Goal: Transaction & Acquisition: Purchase product/service

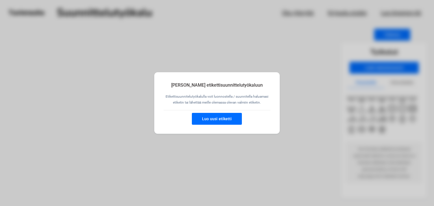
click at [225, 122] on button "Luo uusi etiketti" at bounding box center [217, 119] width 50 height 12
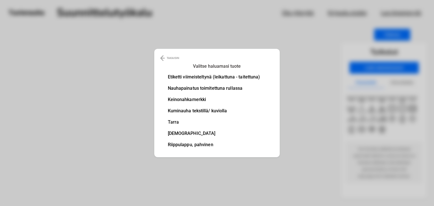
click at [219, 87] on li "Nauhapainatus toimitettuna rullassa" at bounding box center [214, 88] width 92 height 5
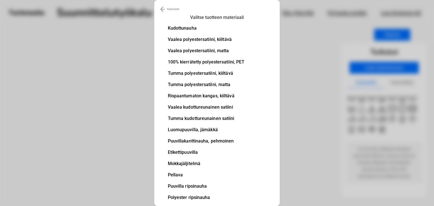
click at [210, 40] on li "Vaalea polyestersatiini, kiiltävä" at bounding box center [206, 39] width 77 height 5
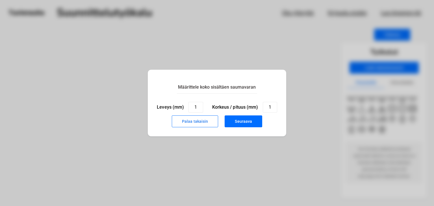
click at [203, 124] on button "Palaa takaisin" at bounding box center [195, 121] width 46 height 12
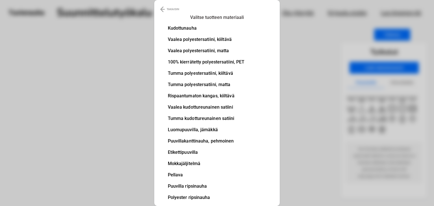
click at [206, 62] on li "100% kierrätetty polyestersatiini, PET" at bounding box center [206, 62] width 77 height 5
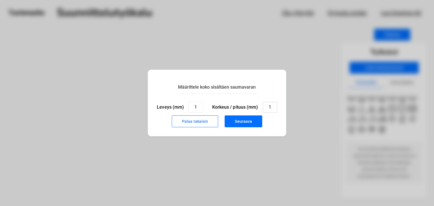
click at [274, 106] on input "1" at bounding box center [270, 107] width 14 height 11
type input "4"
type input "30"
click at [199, 105] on input "1" at bounding box center [195, 107] width 14 height 11
click at [243, 123] on button "Seuraava" at bounding box center [243, 121] width 38 height 12
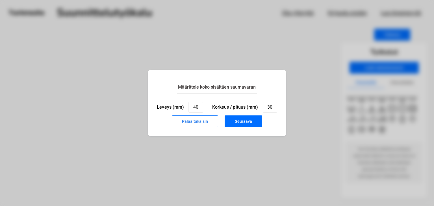
type input "1"
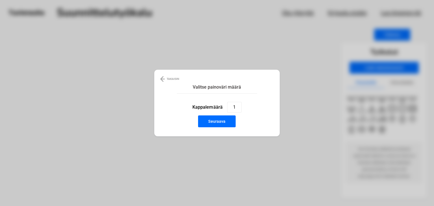
click at [217, 122] on button "Seuraava" at bounding box center [217, 121] width 38 height 12
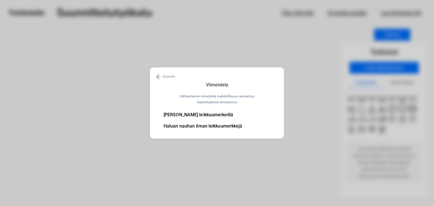
click at [201, 114] on li "[PERSON_NAME] leikkuumerkeillä" at bounding box center [202, 115] width 79 height 5
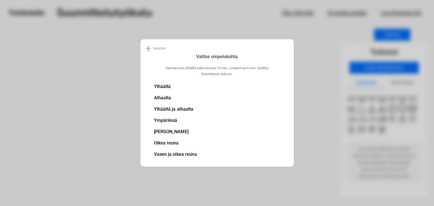
click at [187, 110] on li "Ylhäältä ja alhaalta" at bounding box center [175, 109] width 43 height 5
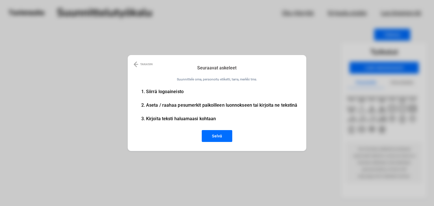
click at [135, 62] on img at bounding box center [136, 64] width 5 height 7
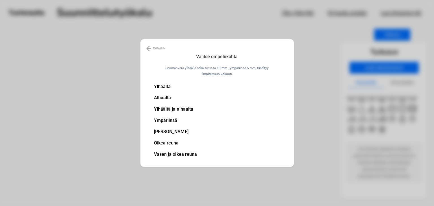
click at [177, 108] on li "Ylhäältä ja alhaalta" at bounding box center [175, 109] width 43 height 5
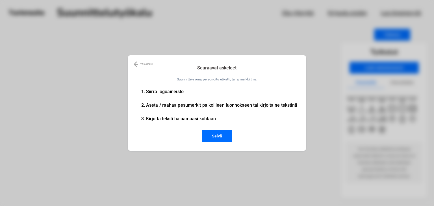
click at [138, 62] on img at bounding box center [136, 64] width 5 height 7
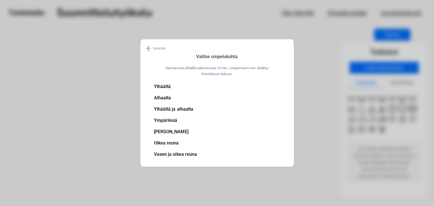
click at [146, 49] on img at bounding box center [148, 48] width 5 height 7
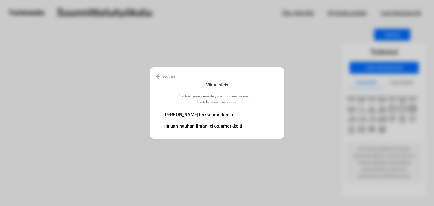
click at [154, 72] on div "TAKAISIN Viimeistely [PERSON_NAME] viimeistely mahdollisuus varmentuu käsitelty…" at bounding box center [217, 102] width 134 height 71
click at [160, 76] on img at bounding box center [158, 76] width 5 height 7
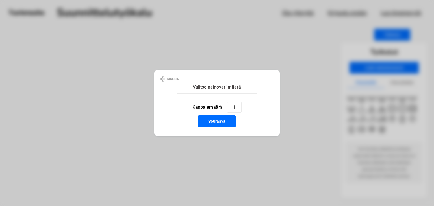
click at [161, 78] on img at bounding box center [162, 79] width 5 height 7
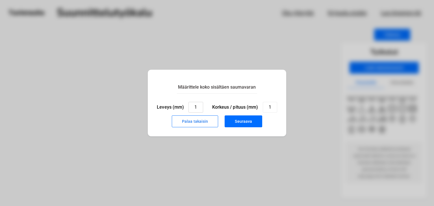
click at [200, 106] on input "1" at bounding box center [195, 107] width 14 height 11
type input "40"
click at [272, 106] on input "1" at bounding box center [270, 107] width 14 height 11
type input "30"
click at [247, 123] on button "Seuraava" at bounding box center [243, 121] width 38 height 12
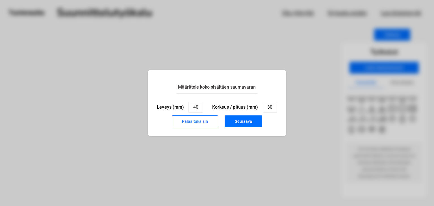
type input "1"
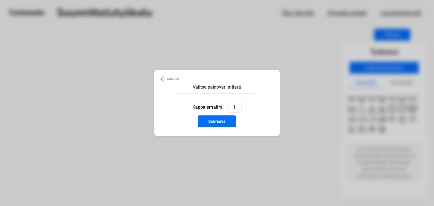
click at [222, 123] on button "Seuraava" at bounding box center [217, 121] width 38 height 12
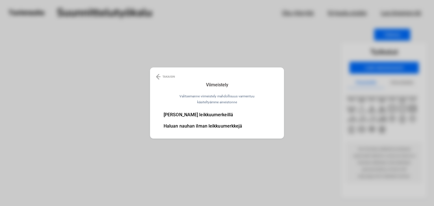
click at [205, 114] on li "[PERSON_NAME] leikkuumerkeillä" at bounding box center [202, 115] width 79 height 5
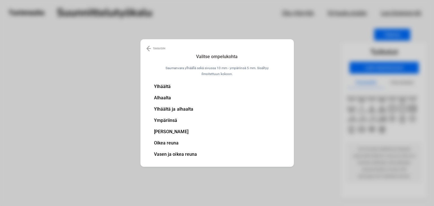
click at [184, 108] on li "Ylhäältä ja alhaalta" at bounding box center [175, 109] width 43 height 5
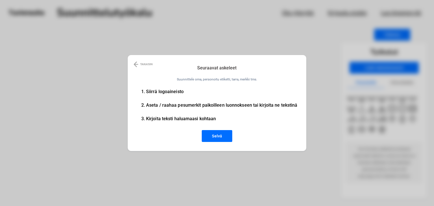
click at [215, 136] on button "Selvä" at bounding box center [217, 136] width 30 height 12
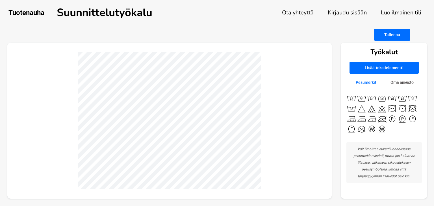
click at [390, 68] on button "Lisää tekstielementti" at bounding box center [383, 68] width 69 height 12
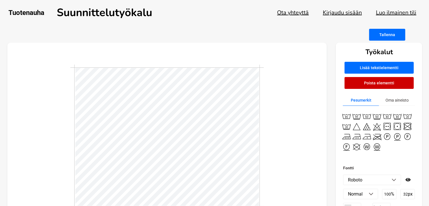
scroll to position [1, 1]
type textarea "T"
type textarea "i"
type textarea "INNALA"
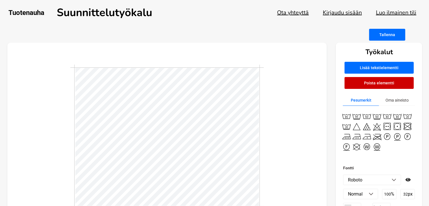
click at [392, 180] on img at bounding box center [394, 180] width 5 height 3
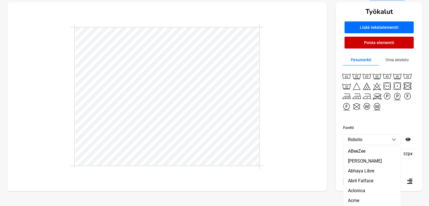
scroll to position [48, 0]
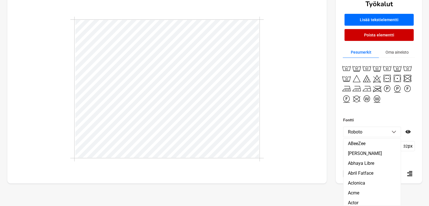
click at [375, 155] on li "[PERSON_NAME]" at bounding box center [371, 153] width 57 height 10
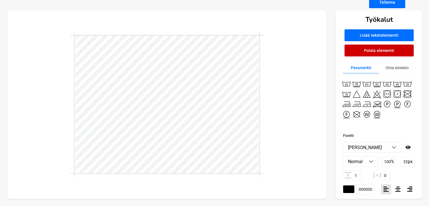
click at [395, 145] on li "[PERSON_NAME]" at bounding box center [371, 148] width 57 height 10
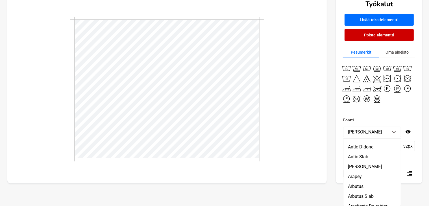
scroll to position [508, 0]
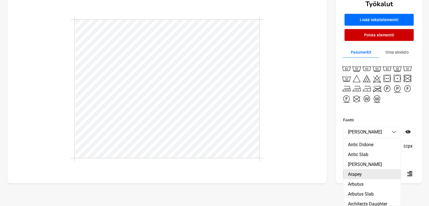
click at [366, 177] on li "Arapey" at bounding box center [371, 174] width 57 height 10
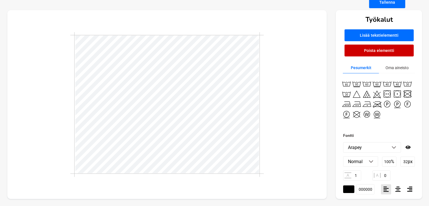
scroll to position [1, 1]
click at [376, 147] on li "Arapey" at bounding box center [371, 148] width 57 height 10
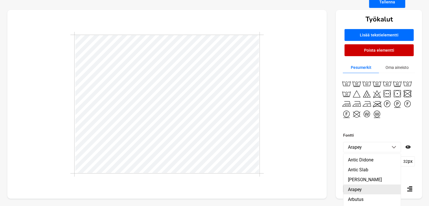
click at [369, 195] on li "Arapey" at bounding box center [371, 190] width 57 height 10
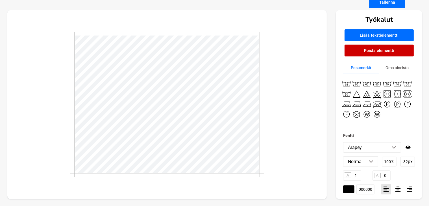
click at [393, 143] on li "Arapey" at bounding box center [371, 148] width 57 height 10
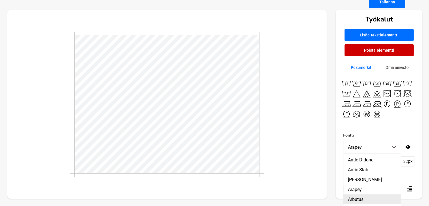
click at [356, 201] on li "Arbutus" at bounding box center [371, 200] width 57 height 10
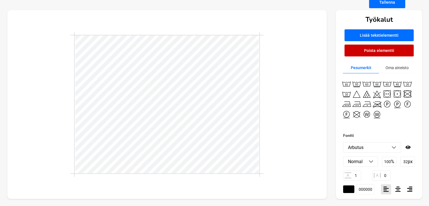
click at [391, 144] on li "Arbutus" at bounding box center [371, 148] width 57 height 10
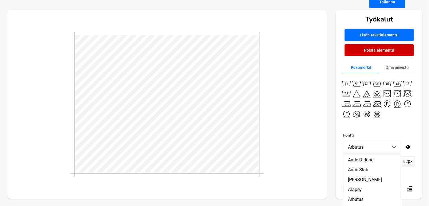
drag, startPoint x: 361, startPoint y: 192, endPoint x: 359, endPoint y: 189, distance: 3.4
click at [361, 191] on li "Arapey" at bounding box center [371, 190] width 57 height 10
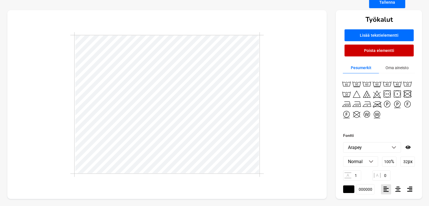
click at [394, 147] on img at bounding box center [394, 147] width 5 height 3
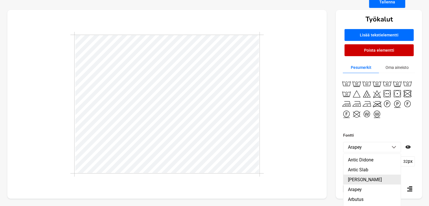
click at [361, 185] on li "[PERSON_NAME]" at bounding box center [371, 180] width 57 height 10
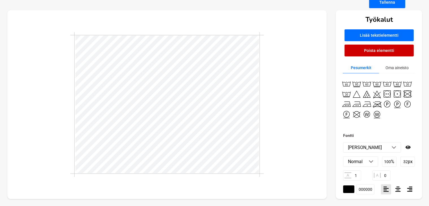
click at [393, 146] on img at bounding box center [394, 147] width 5 height 3
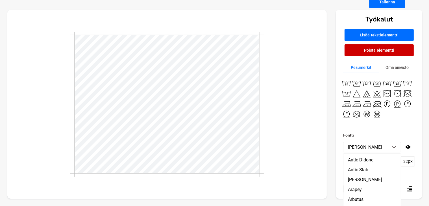
click at [372, 163] on li "Antic Didone" at bounding box center [371, 160] width 57 height 10
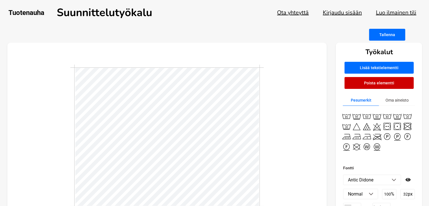
scroll to position [1, 1]
type textarea "INNALA"
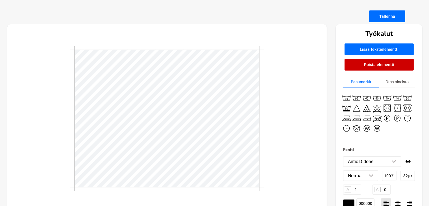
scroll to position [28, 0]
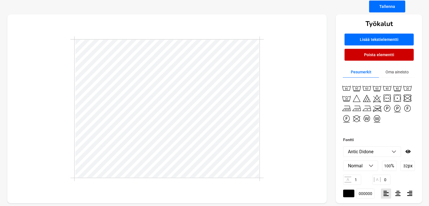
click at [398, 195] on icon at bounding box center [397, 193] width 5 height 5
click at [358, 181] on input "1" at bounding box center [352, 180] width 18 height 10
type input "2"
type input "1"
click at [372, 164] on li "Normal" at bounding box center [360, 166] width 34 height 10
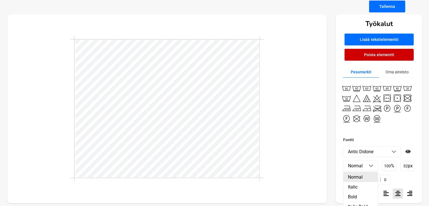
click at [350, 179] on li "Normal" at bounding box center [360, 177] width 34 height 10
click at [370, 168] on li "Normal" at bounding box center [360, 166] width 34 height 10
click at [365, 189] on li "Italic" at bounding box center [360, 187] width 34 height 10
click at [373, 165] on img at bounding box center [371, 166] width 5 height 3
click at [363, 177] on li "Normal" at bounding box center [360, 177] width 34 height 10
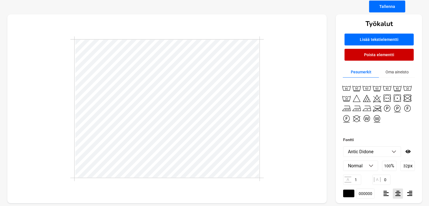
click at [369, 165] on img at bounding box center [371, 166] width 5 height 3
click at [355, 192] on li "Bold" at bounding box center [360, 197] width 34 height 10
click at [372, 167] on img at bounding box center [371, 166] width 5 height 3
click at [358, 178] on li "Normal" at bounding box center [360, 177] width 34 height 10
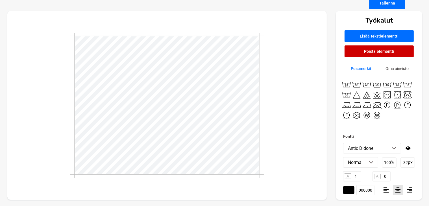
scroll to position [33, 0]
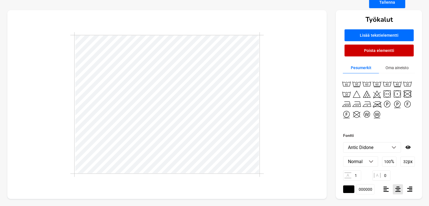
drag, startPoint x: 366, startPoint y: 191, endPoint x: 369, endPoint y: 190, distance: 2.9
click at [367, 190] on input "000000" at bounding box center [365, 189] width 18 height 10
click at [372, 188] on input "000000" at bounding box center [365, 189] width 18 height 10
drag, startPoint x: 372, startPoint y: 189, endPoint x: 349, endPoint y: 190, distance: 22.9
click at [349, 190] on div "#000000 000000" at bounding box center [358, 189] width 31 height 10
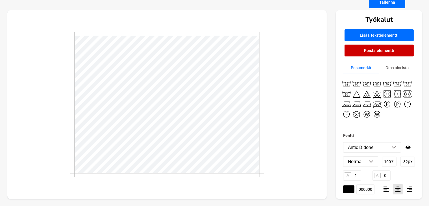
click at [346, 189] on input "#000000" at bounding box center [348, 189] width 11 height 8
click at [370, 189] on input "000000" at bounding box center [365, 189] width 18 height 10
click at [373, 190] on input "000000" at bounding box center [365, 189] width 18 height 10
drag, startPoint x: 372, startPoint y: 190, endPoint x: 349, endPoint y: 189, distance: 23.8
click at [349, 189] on div "#000000 000000" at bounding box center [358, 189] width 31 height 10
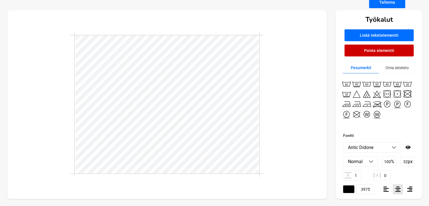
type input "3975"
click at [370, 184] on input "3975" at bounding box center [365, 189] width 18 height 10
click at [349, 187] on input "#000000" at bounding box center [348, 189] width 11 height 8
type input "#dad549"
click at [350, 187] on input "#000000" at bounding box center [348, 189] width 11 height 8
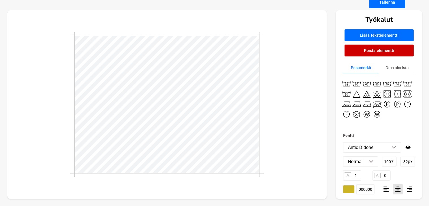
type input "#ccb524"
click at [351, 191] on input "#ccb524" at bounding box center [348, 189] width 11 height 8
click at [351, 190] on input "#ccb524" at bounding box center [348, 189] width 11 height 8
type input "ccb524"
click at [298, 172] on div at bounding box center [167, 104] width 320 height 189
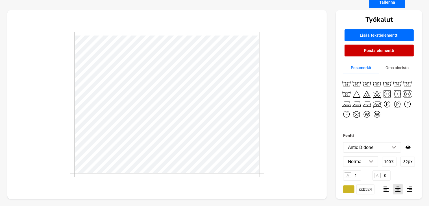
click at [411, 146] on div at bounding box center [408, 147] width 14 height 5
type input "100"
click at [397, 66] on button "Oma aineisto" at bounding box center [397, 67] width 36 height 11
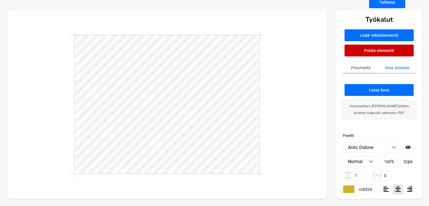
click at [358, 63] on button "Pesumerkit" at bounding box center [361, 67] width 36 height 11
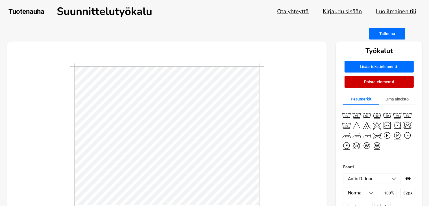
scroll to position [0, 0]
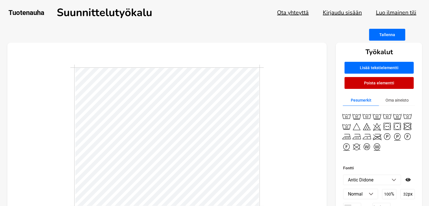
click at [388, 35] on button "Tallenna" at bounding box center [387, 35] width 36 height 12
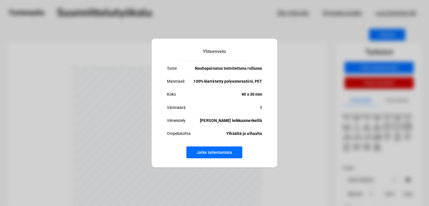
click at [223, 154] on button "Jatka tallentamista" at bounding box center [214, 153] width 56 height 12
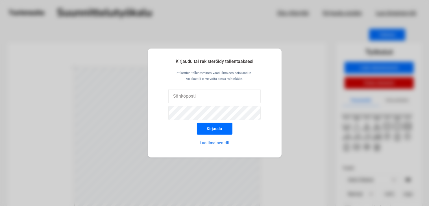
drag, startPoint x: 324, startPoint y: 152, endPoint x: 292, endPoint y: 135, distance: 35.8
click at [323, 150] on div "Kirjaudu tai rekisteröidy tallentaaksesi Etikettien tallentaminen vaatii ilmais…" at bounding box center [214, 103] width 429 height 206
